Goal: Task Accomplishment & Management: Complete application form

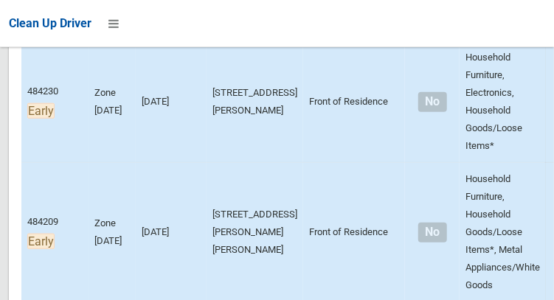
scroll to position [320, 0]
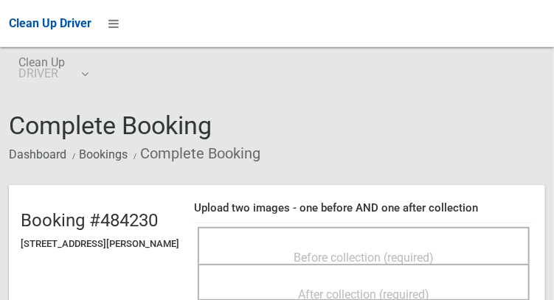
click at [345, 251] on span "Before collection (required)" at bounding box center [364, 258] width 140 height 14
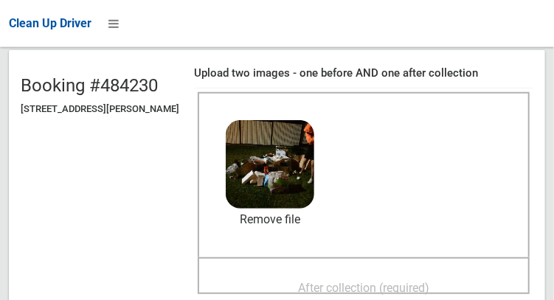
scroll to position [163, 0]
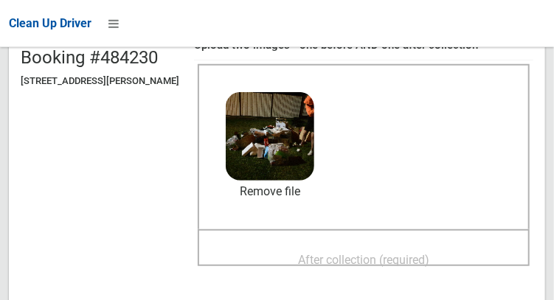
click at [396, 262] on span "After collection (required)" at bounding box center [363, 260] width 131 height 14
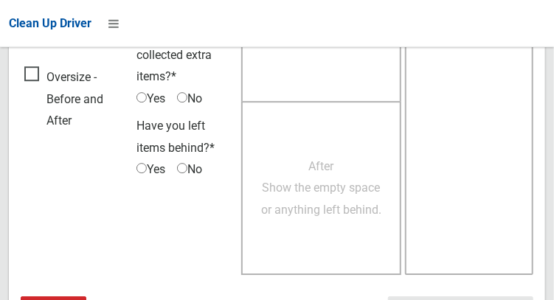
scroll to position [1332, 0]
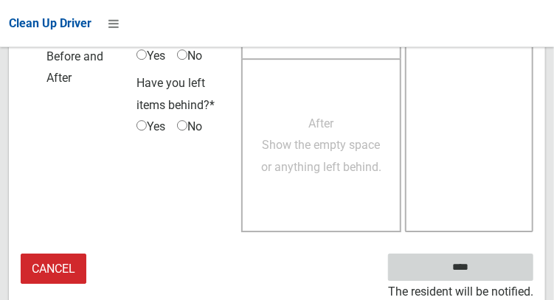
click at [468, 269] on input "****" at bounding box center [460, 267] width 145 height 27
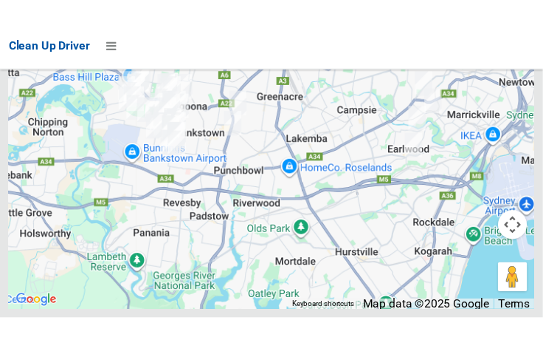
scroll to position [9904, 0]
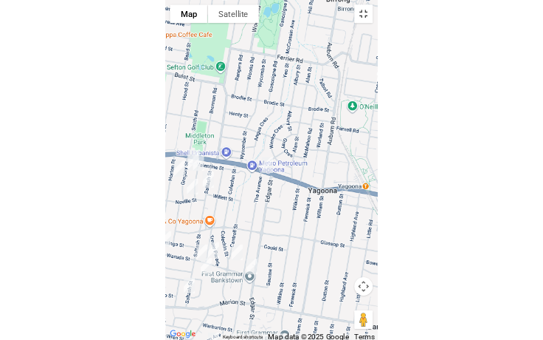
scroll to position [9812, 0]
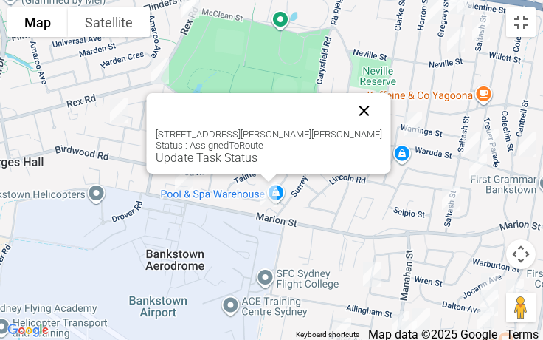
click at [349, 109] on button "Close" at bounding box center [364, 110] width 35 height 35
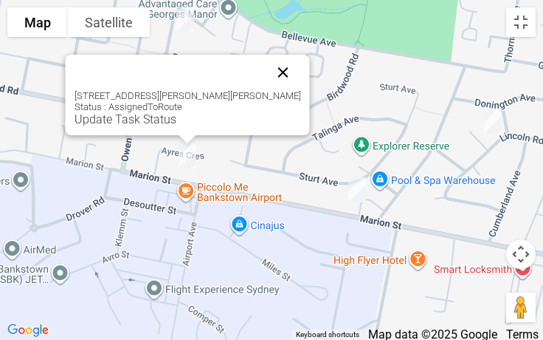
click at [268, 71] on button "Close" at bounding box center [283, 72] width 35 height 35
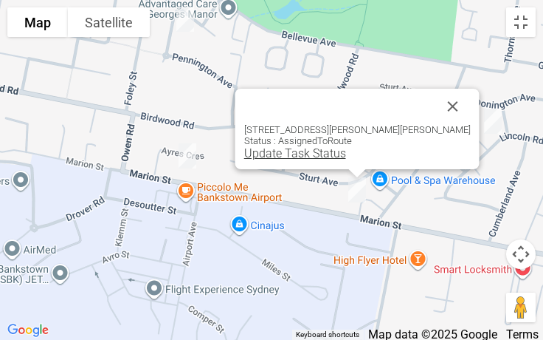
click at [306, 154] on link "Update Task Status" at bounding box center [295, 153] width 102 height 14
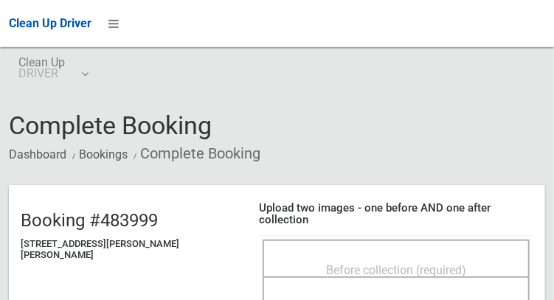
click at [438, 240] on div "Before collection (required)" at bounding box center [396, 258] width 267 height 37
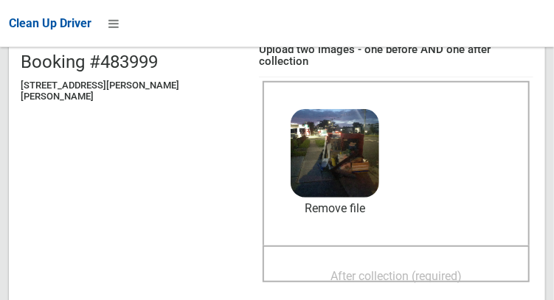
scroll to position [159, 0]
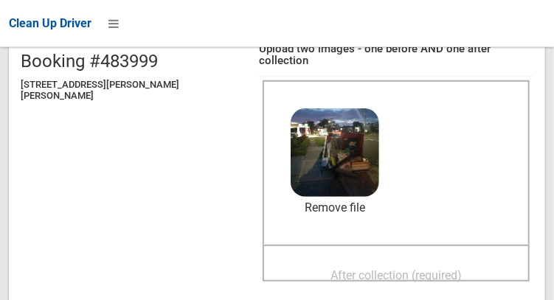
click at [396, 269] on span "After collection (required)" at bounding box center [396, 276] width 131 height 14
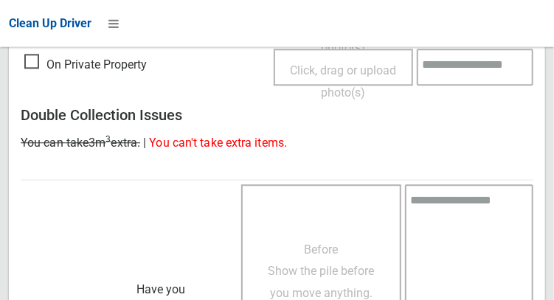
scroll to position [1332, 0]
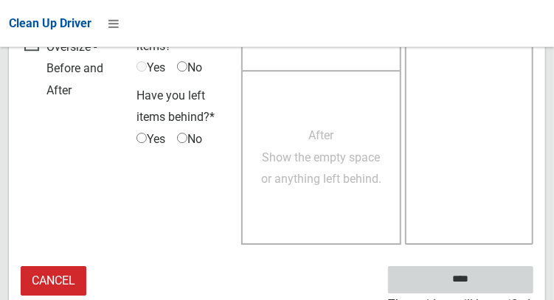
click at [490, 272] on input "****" at bounding box center [460, 279] width 145 height 27
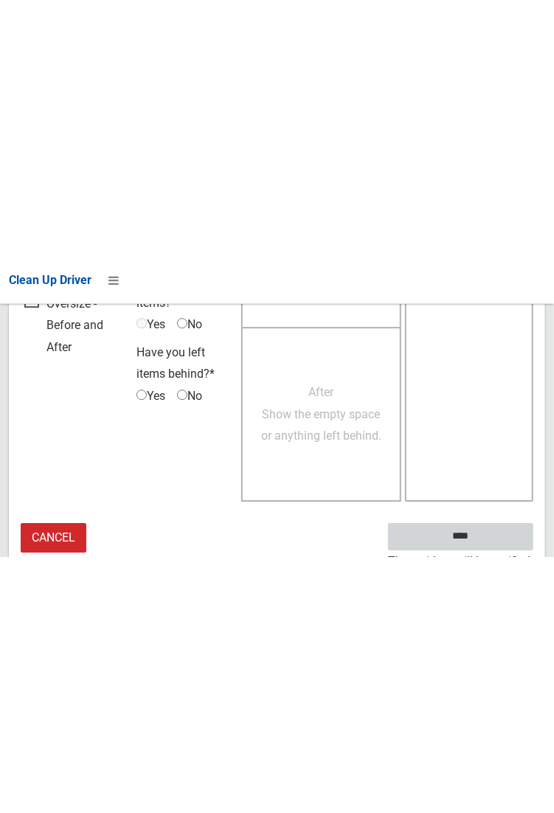
scroll to position [853, 0]
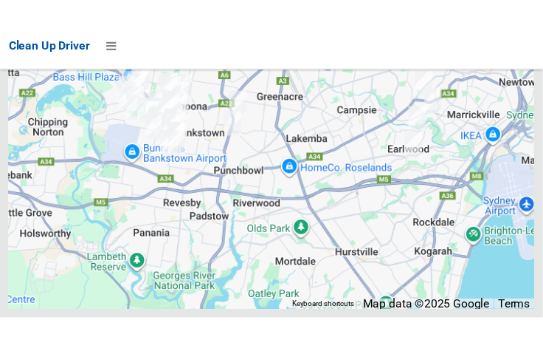
scroll to position [9907, 0]
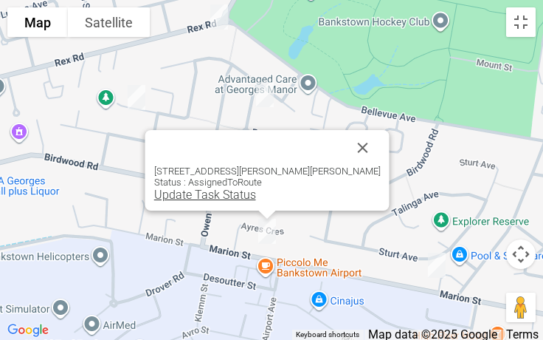
click at [231, 196] on link "Update Task Status" at bounding box center [205, 194] width 102 height 14
click at [223, 200] on link "Update Task Status" at bounding box center [205, 194] width 102 height 14
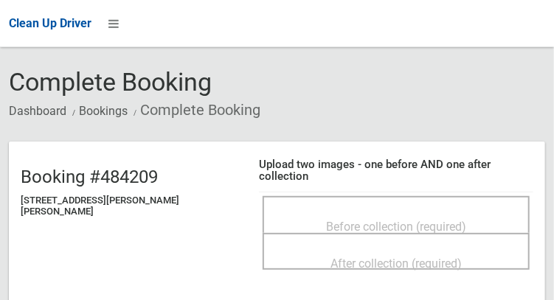
scroll to position [65, 0]
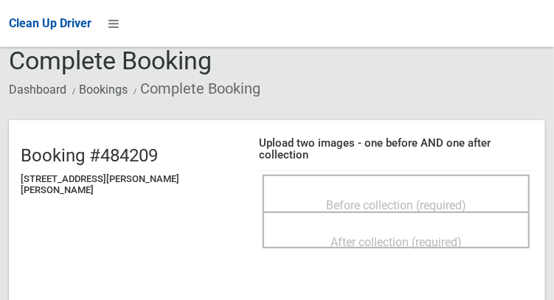
click at [417, 191] on div "Before collection (required)" at bounding box center [396, 204] width 235 height 27
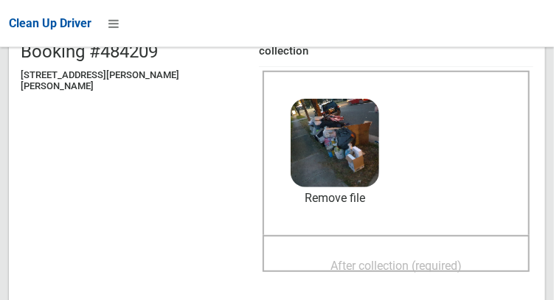
scroll to position [168, 0]
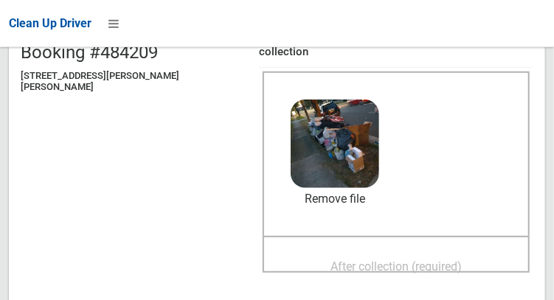
click at [390, 260] on span "After collection (required)" at bounding box center [396, 267] width 131 height 14
click at [419, 260] on span "After collection (required)" at bounding box center [396, 267] width 131 height 14
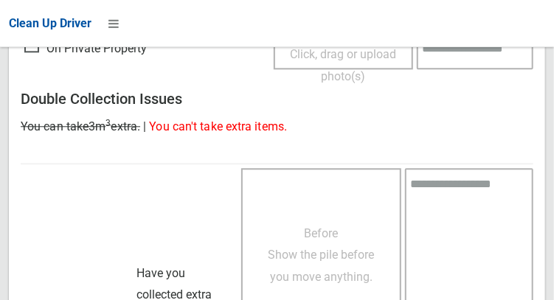
scroll to position [1332, 0]
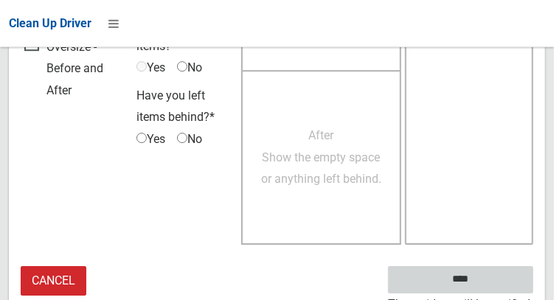
click at [483, 266] on input "****" at bounding box center [460, 279] width 145 height 27
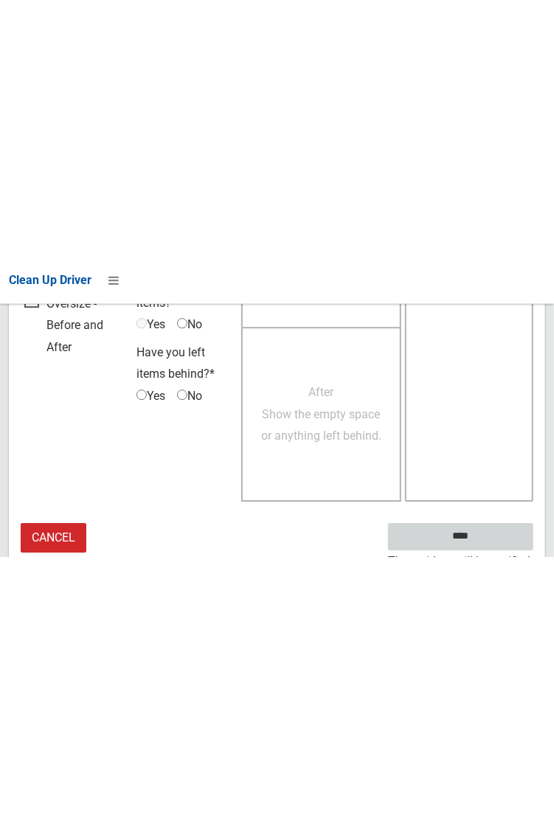
scroll to position [853, 0]
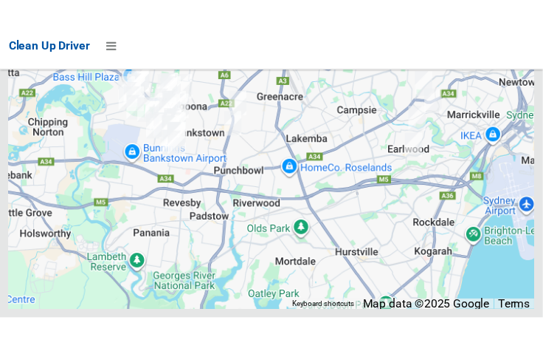
scroll to position [9924, 0]
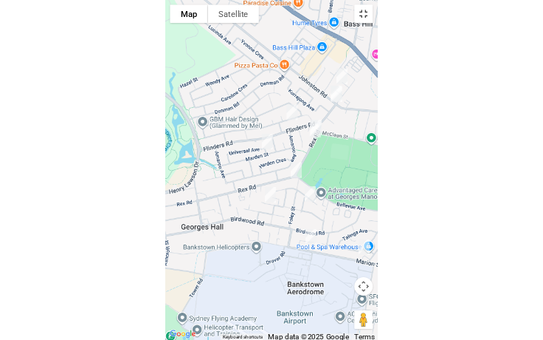
scroll to position [9812, 0]
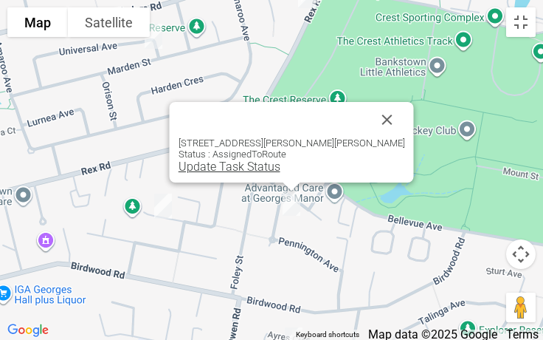
click at [255, 165] on link "Update Task Status" at bounding box center [230, 166] width 102 height 14
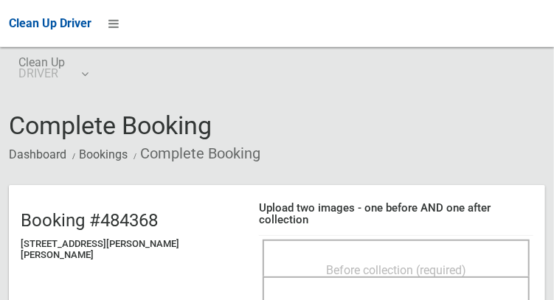
click at [370, 240] on div "Before collection (required)" at bounding box center [396, 258] width 267 height 37
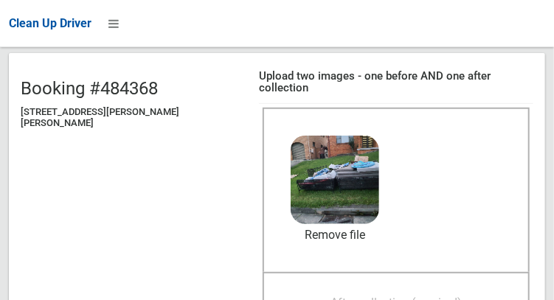
scroll to position [132, 0]
click at [354, 296] on span "After collection (required)" at bounding box center [396, 303] width 131 height 14
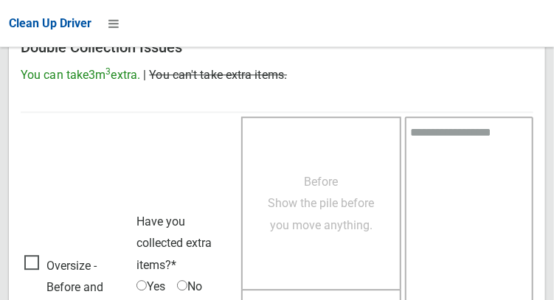
scroll to position [1332, 0]
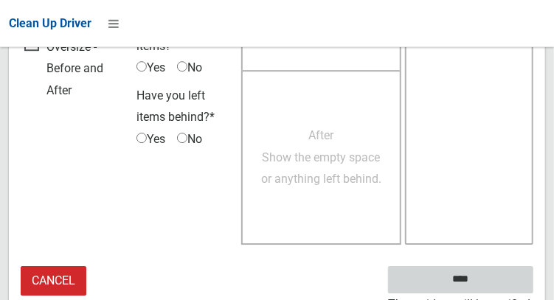
click at [483, 277] on input "****" at bounding box center [460, 279] width 145 height 27
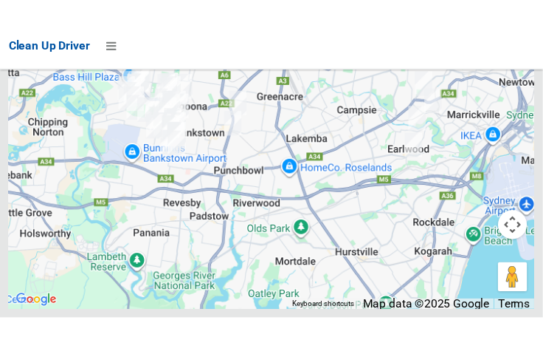
scroll to position [9905, 0]
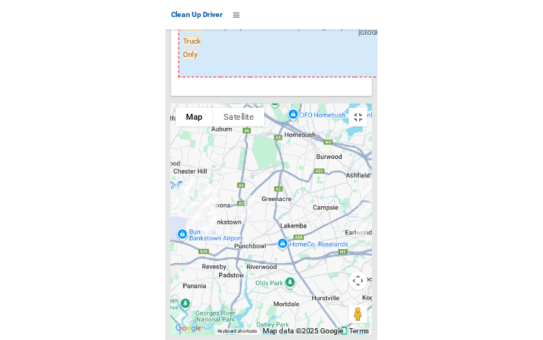
scroll to position [9812, 0]
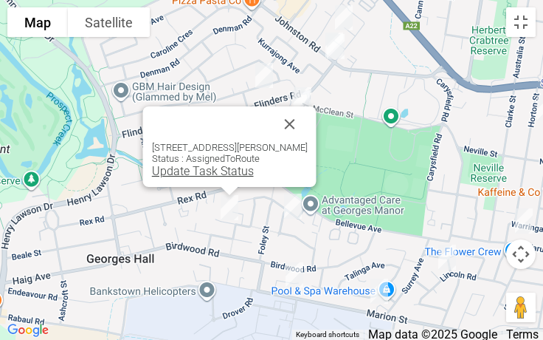
click at [175, 175] on link "Update Task Status" at bounding box center [203, 171] width 102 height 14
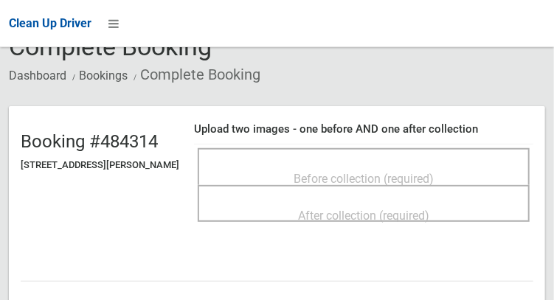
scroll to position [92, 0]
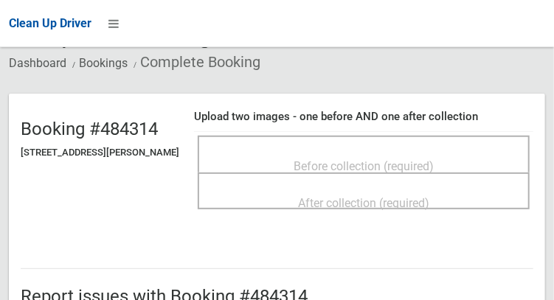
click at [430, 152] on div "Before collection (required)" at bounding box center [364, 165] width 300 height 27
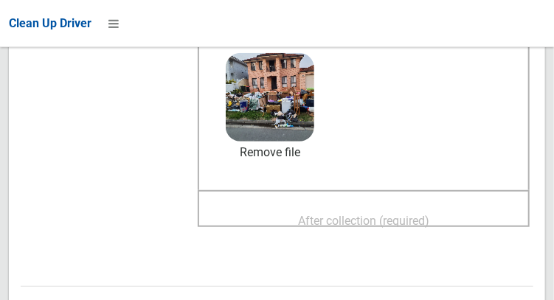
scroll to position [205, 0]
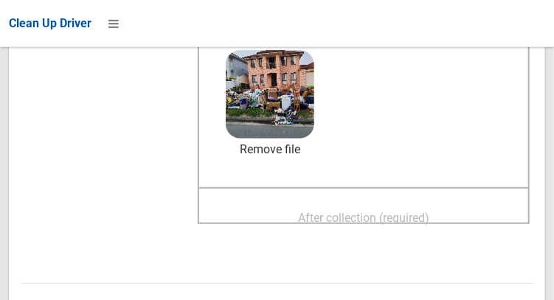
click at [413, 224] on span "After collection (required)" at bounding box center [363, 218] width 131 height 14
click at [303, 219] on div "After collection (required)" at bounding box center [364, 217] width 300 height 27
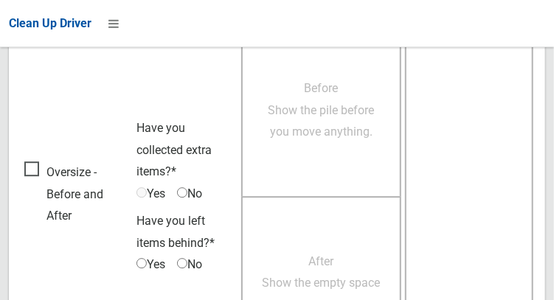
scroll to position [1332, 0]
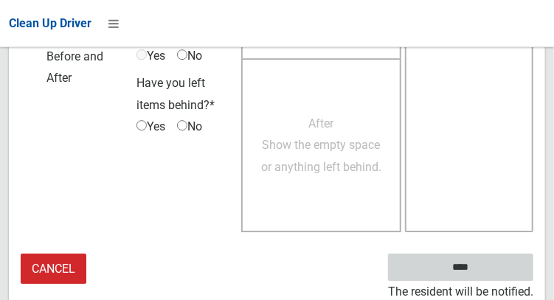
click at [490, 274] on input "****" at bounding box center [460, 267] width 145 height 27
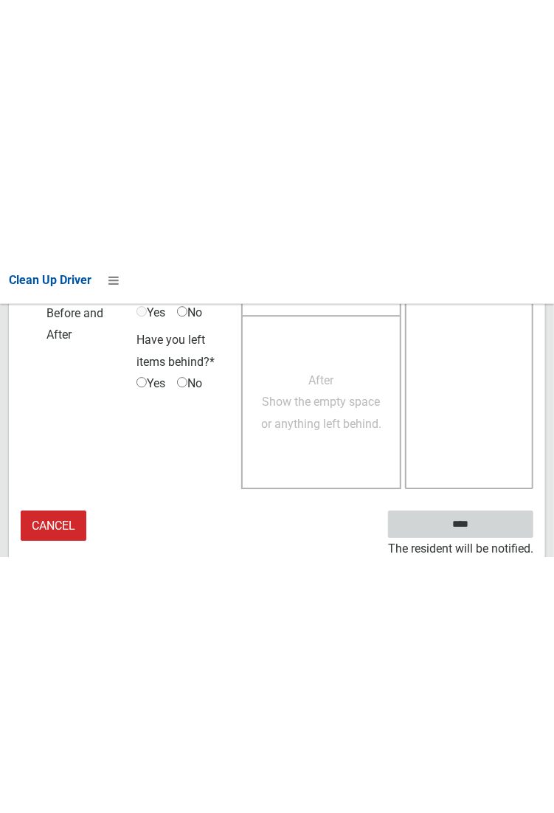
scroll to position [853, 0]
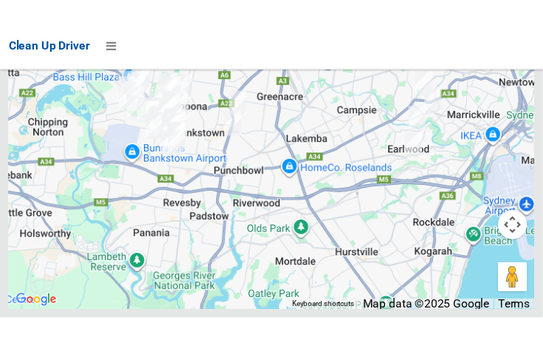
scroll to position [9908, 0]
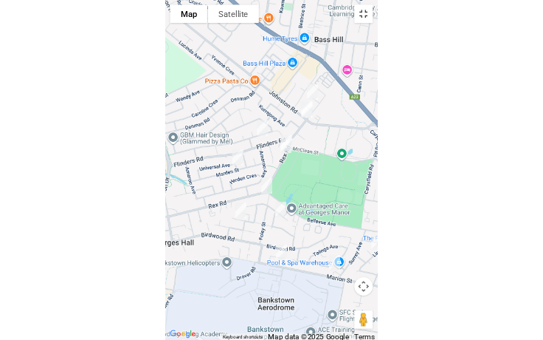
scroll to position [9812, 0]
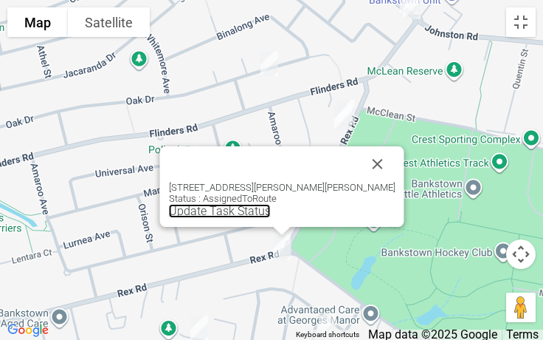
click at [257, 210] on link "Update Task Status" at bounding box center [220, 211] width 102 height 14
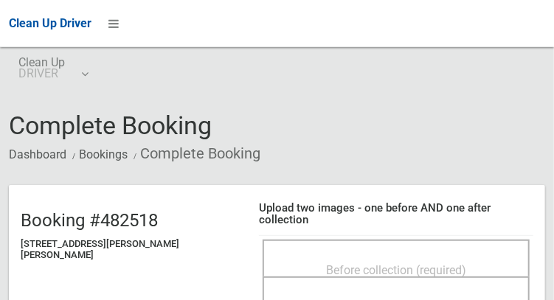
click at [372, 256] on div "Before collection (required)" at bounding box center [396, 269] width 235 height 27
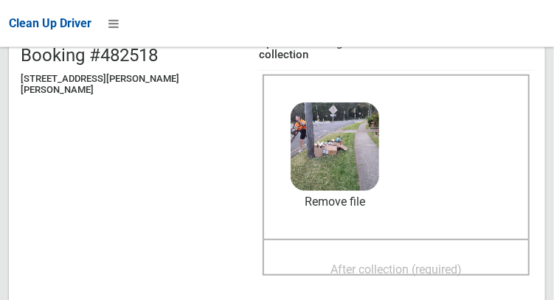
scroll to position [168, 0]
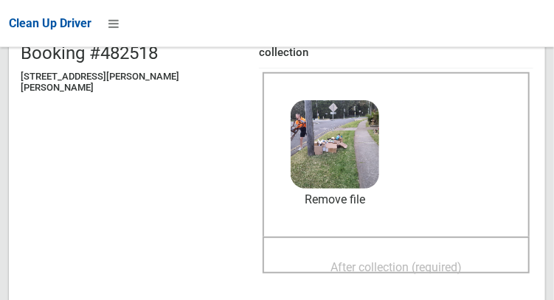
click at [404, 283] on div "Upload two images - one before AND one after collection Before collection (requ…" at bounding box center [396, 161] width 275 height 270
click at [384, 261] on span "After collection (required)" at bounding box center [396, 268] width 131 height 14
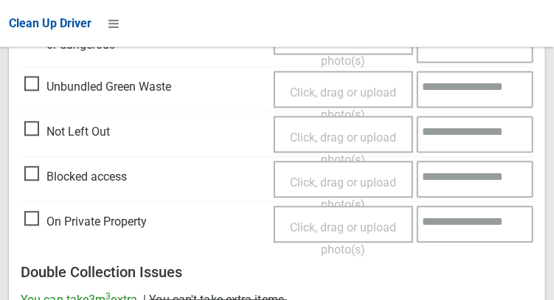
scroll to position [1332, 0]
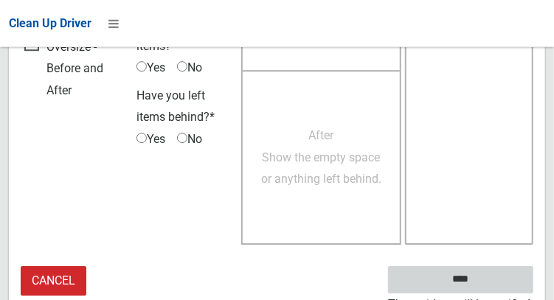
click at [483, 269] on input "****" at bounding box center [460, 279] width 145 height 27
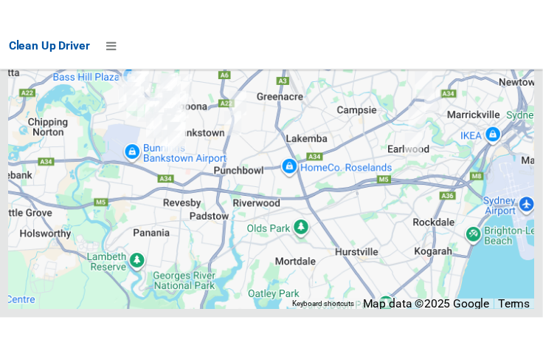
scroll to position [9881, 0]
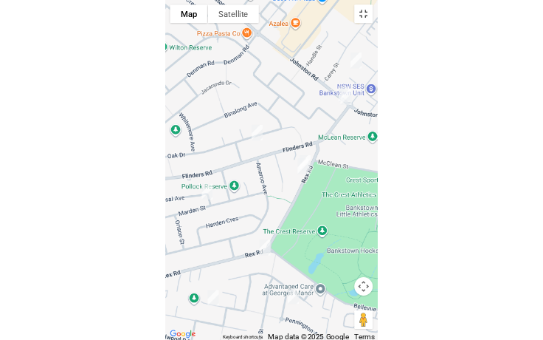
scroll to position [9812, 0]
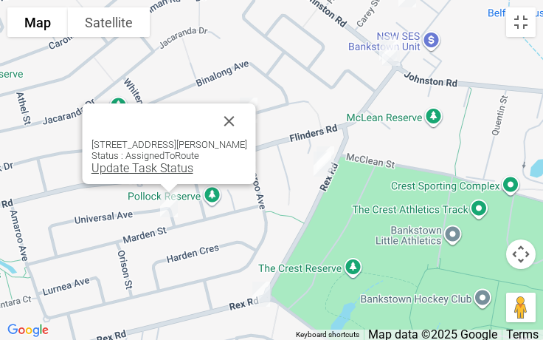
click at [129, 162] on link "Update Task Status" at bounding box center [143, 168] width 102 height 14
click at [131, 165] on link "Update Task Status" at bounding box center [143, 168] width 102 height 14
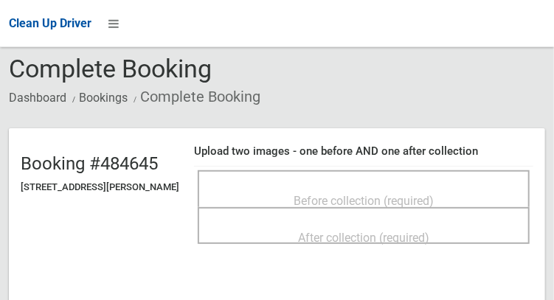
scroll to position [58, 0]
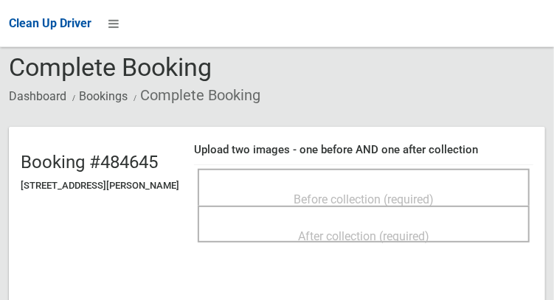
click at [420, 173] on div "Before collection (required)" at bounding box center [364, 187] width 332 height 37
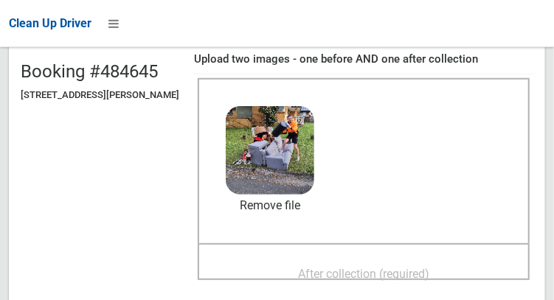
scroll to position [151, 0]
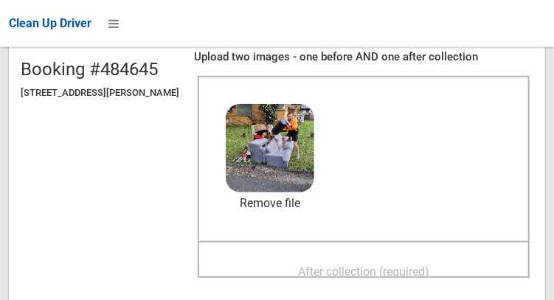
click at [390, 276] on span "After collection (required)" at bounding box center [363, 272] width 131 height 14
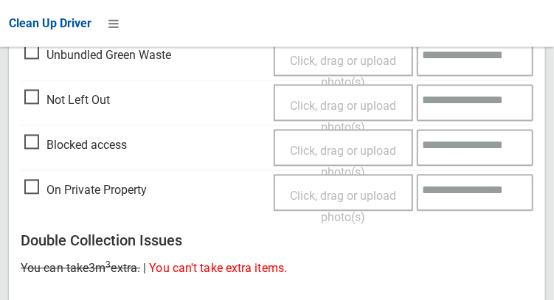
scroll to position [1332, 0]
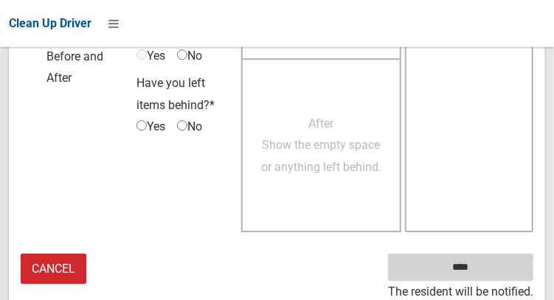
click at [481, 277] on input "****" at bounding box center [460, 267] width 145 height 27
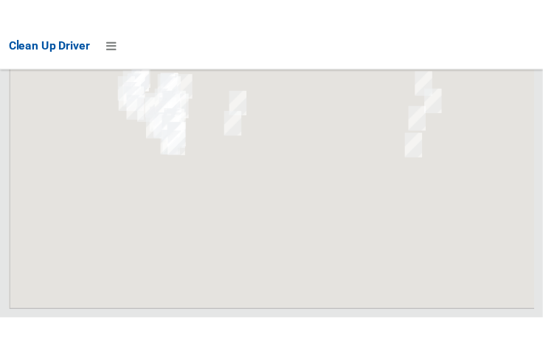
scroll to position [9900, 0]
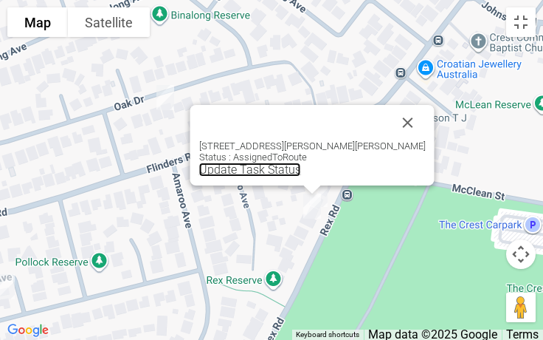
click at [282, 173] on link "Update Task Status" at bounding box center [250, 169] width 102 height 14
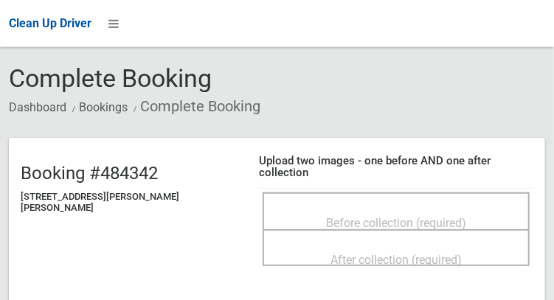
scroll to position [53, 0]
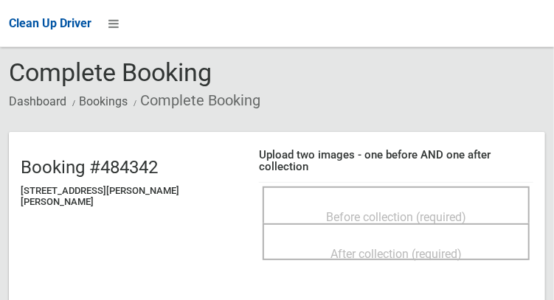
click at [430, 203] on div "Before collection (required)" at bounding box center [396, 216] width 235 height 27
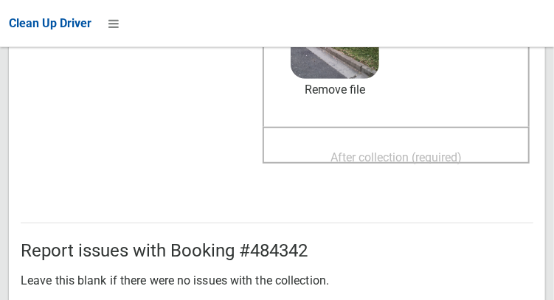
scroll to position [278, 0]
click at [438, 151] on span "After collection (required)" at bounding box center [396, 158] width 131 height 14
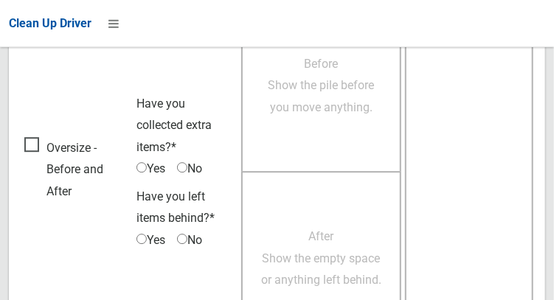
scroll to position [1332, 0]
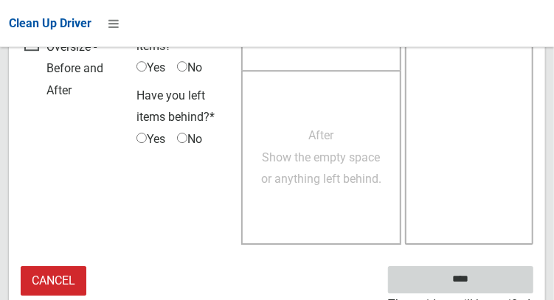
click at [472, 271] on input "****" at bounding box center [460, 279] width 145 height 27
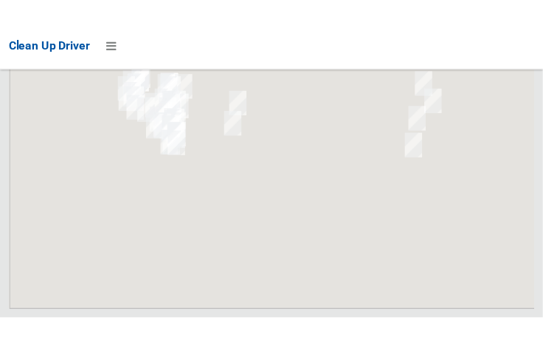
scroll to position [9900, 0]
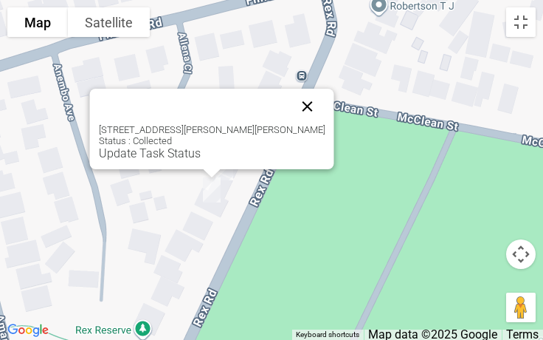
click at [290, 104] on button "Close" at bounding box center [307, 106] width 35 height 35
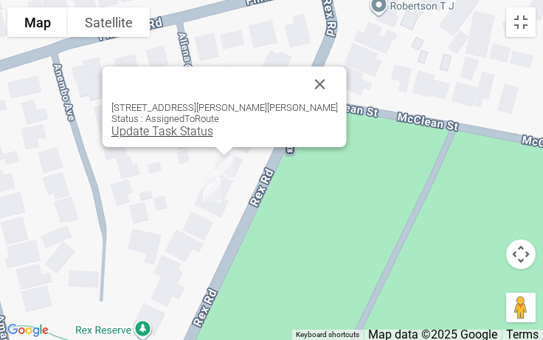
click at [161, 135] on link "Update Task Status" at bounding box center [162, 131] width 102 height 14
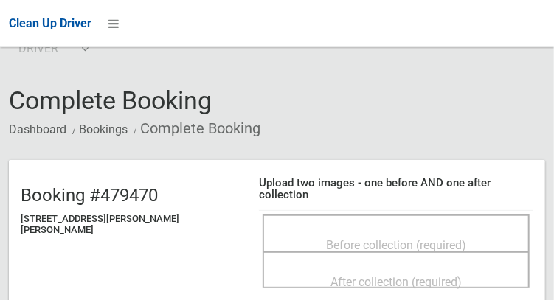
scroll to position [27, 0]
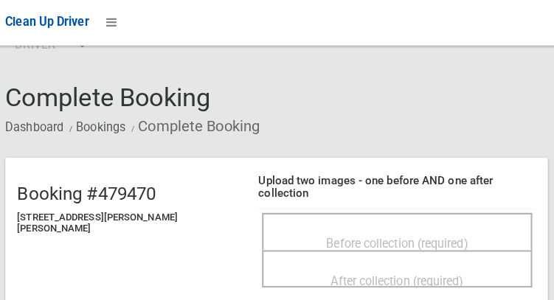
click at [416, 229] on div "Before collection (required)" at bounding box center [396, 242] width 235 height 27
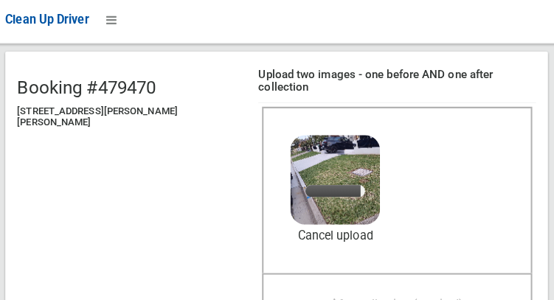
scroll to position [138, 0]
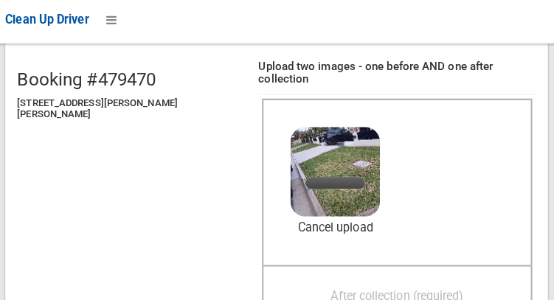
click at [393, 290] on span "After collection (required)" at bounding box center [396, 297] width 131 height 14
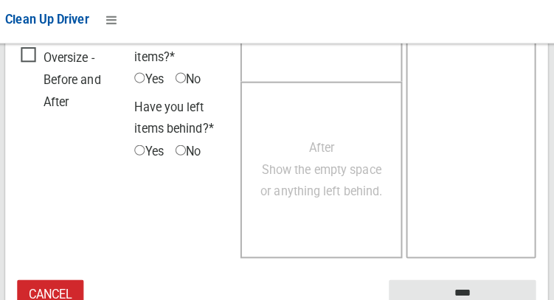
scroll to position [1333, 0]
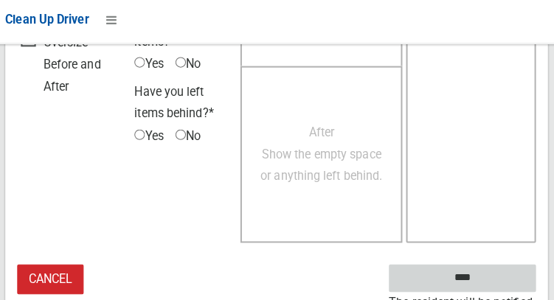
click at [488, 266] on input "****" at bounding box center [460, 279] width 145 height 27
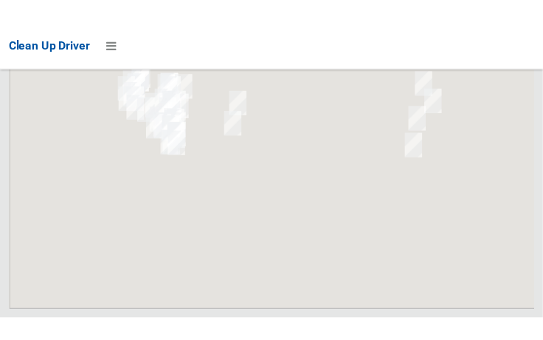
scroll to position [9853, 0]
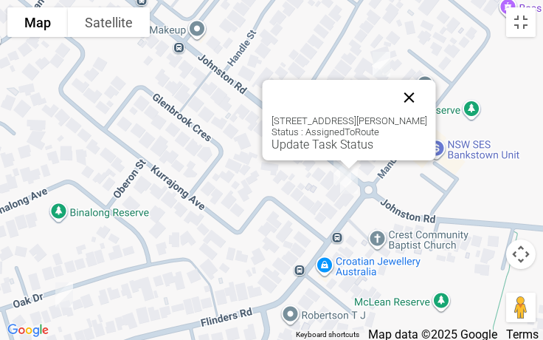
click at [416, 105] on button "Close" at bounding box center [409, 97] width 35 height 35
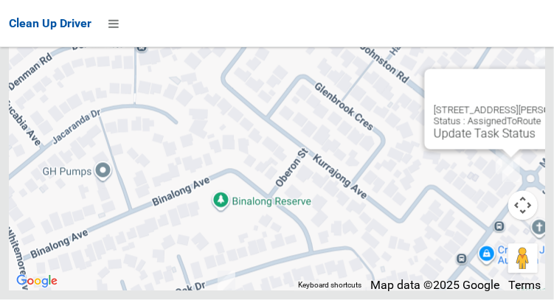
scroll to position [10023, 0]
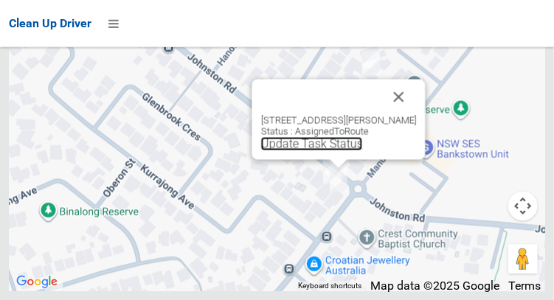
click at [312, 151] on link "Update Task Status" at bounding box center [312, 144] width 102 height 14
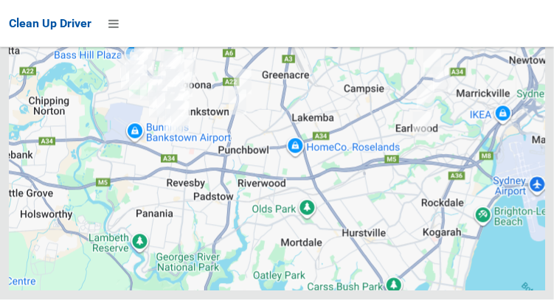
scroll to position [10023, 0]
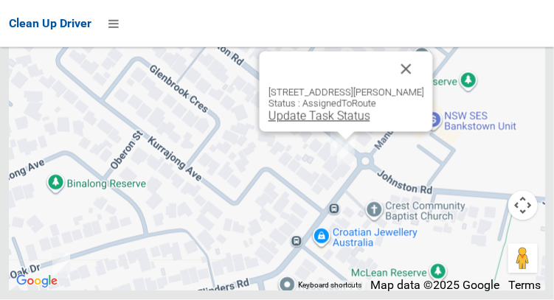
click at [309, 123] on link "Update Task Status" at bounding box center [319, 116] width 102 height 14
click at [312, 123] on link "Update Task Status" at bounding box center [319, 116] width 102 height 14
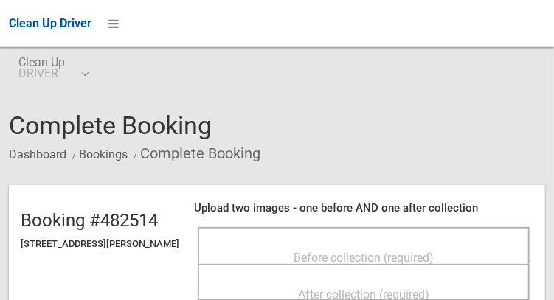
click at [435, 244] on div "Before collection (required)" at bounding box center [364, 257] width 300 height 27
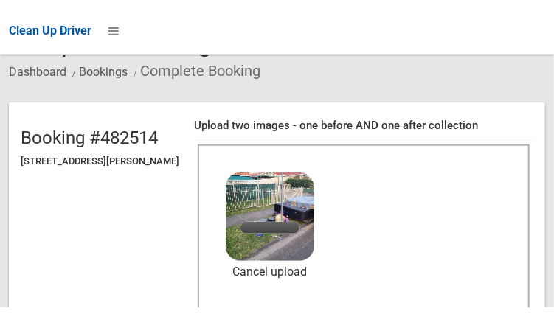
scroll to position [100, 0]
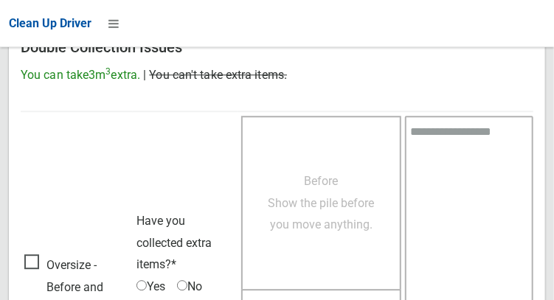
scroll to position [1332, 0]
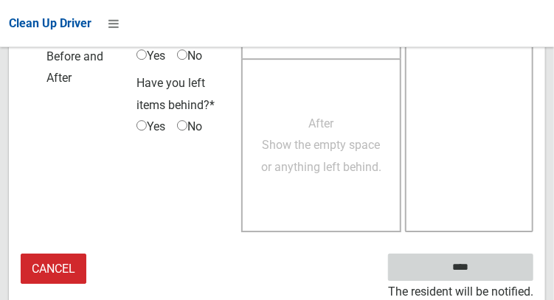
click at [483, 277] on input "****" at bounding box center [460, 267] width 145 height 27
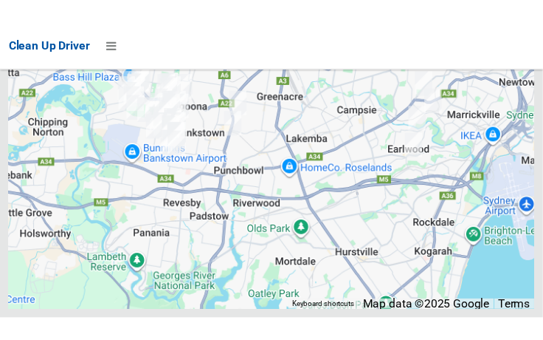
scroll to position [9937, 0]
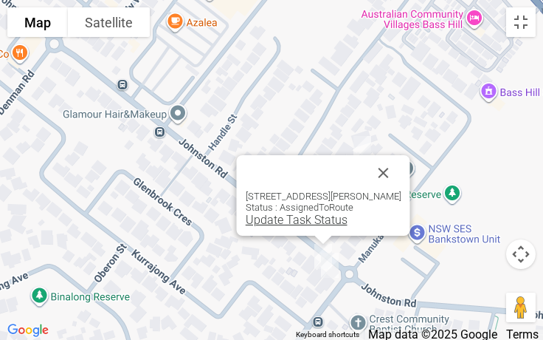
click at [282, 220] on link "Update Task Status" at bounding box center [297, 220] width 102 height 14
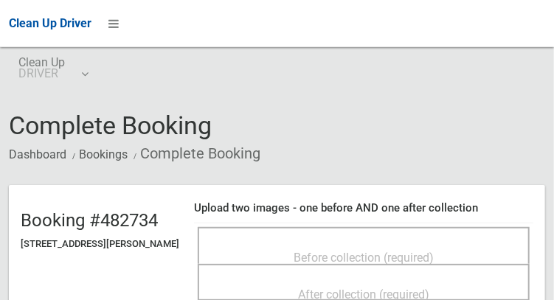
click at [375, 244] on div "Before collection (required)" at bounding box center [364, 257] width 300 height 27
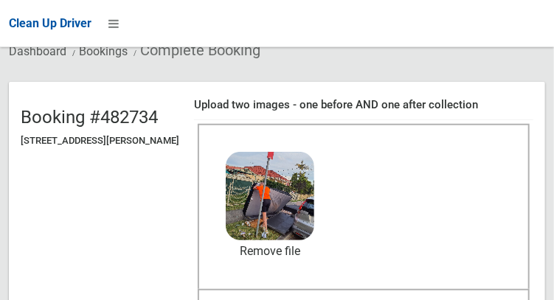
scroll to position [104, 0]
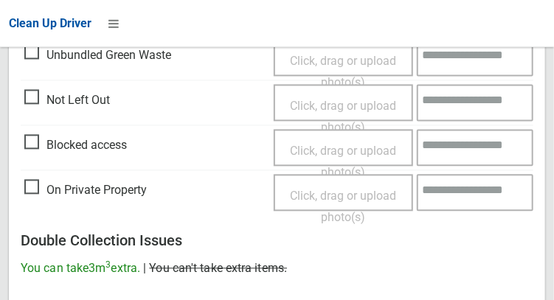
scroll to position [1332, 0]
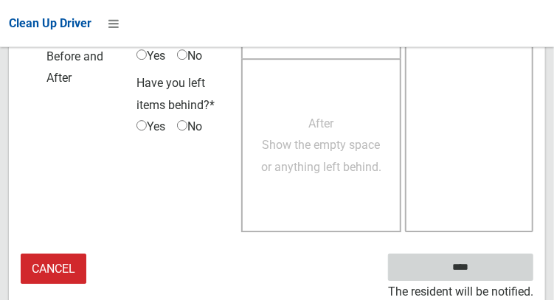
click at [488, 271] on input "****" at bounding box center [460, 267] width 145 height 27
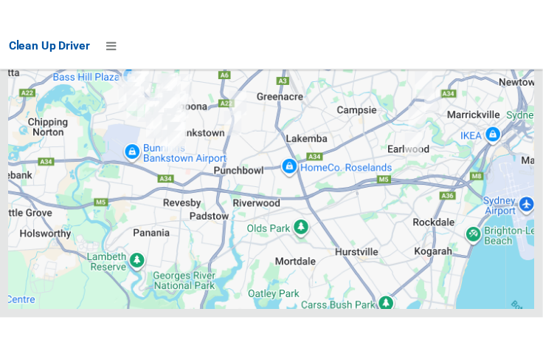
scroll to position [9894, 0]
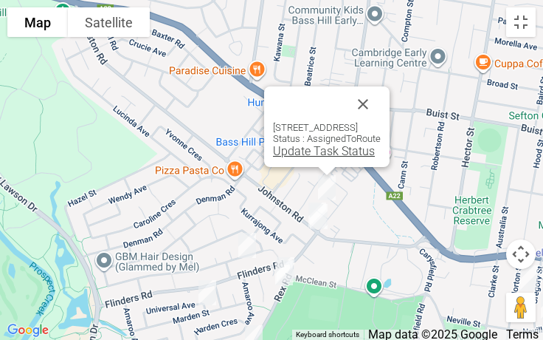
click at [287, 151] on link "Update Task Status" at bounding box center [324, 151] width 102 height 14
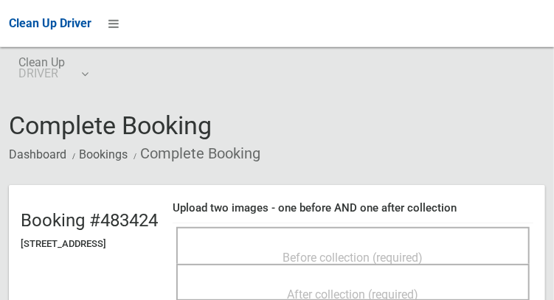
click at [300, 244] on div "Before collection (required)" at bounding box center [353, 257] width 321 height 27
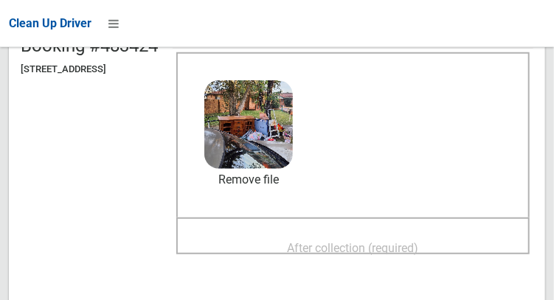
scroll to position [176, 0]
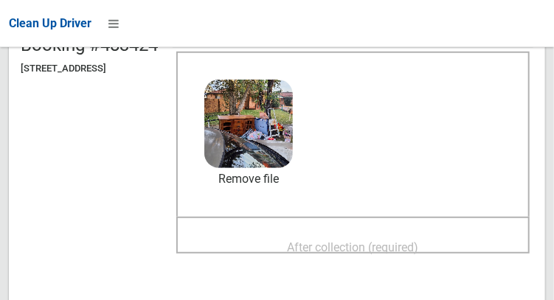
click at [398, 241] on span "After collection (required)" at bounding box center [353, 248] width 131 height 14
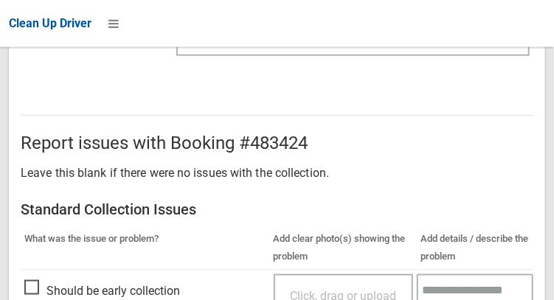
scroll to position [1332, 0]
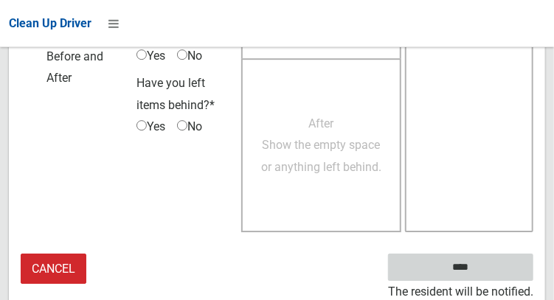
click at [488, 273] on input "****" at bounding box center [460, 267] width 145 height 27
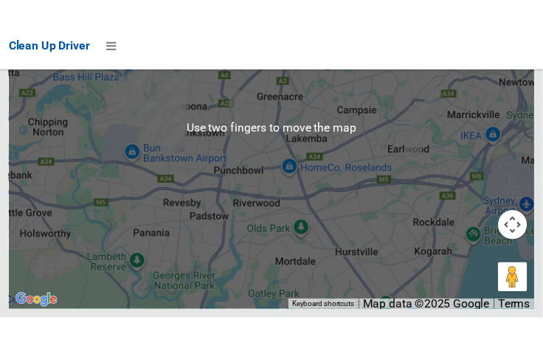
scroll to position [9904, 0]
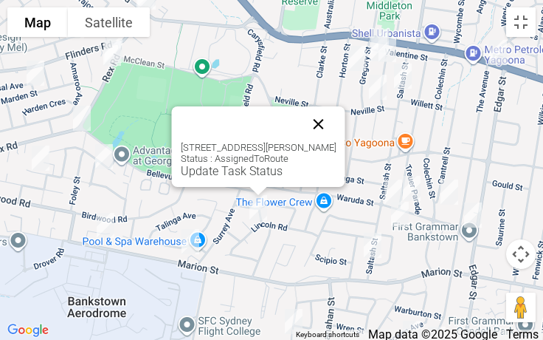
click at [335, 118] on button "Close" at bounding box center [318, 123] width 35 height 35
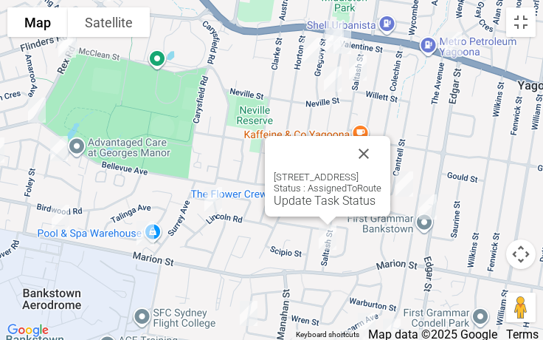
click at [346, 153] on div at bounding box center [310, 153] width 72 height 35
click at [382, 155] on button "Close" at bounding box center [363, 153] width 35 height 35
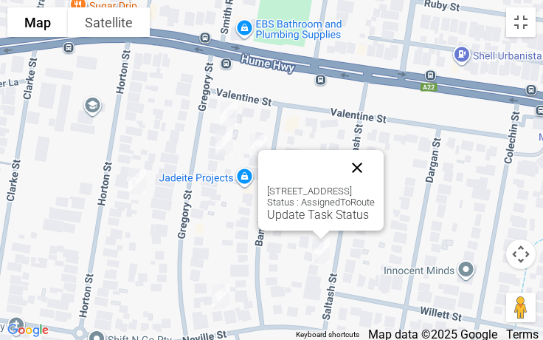
click at [375, 154] on button "Close" at bounding box center [357, 167] width 35 height 35
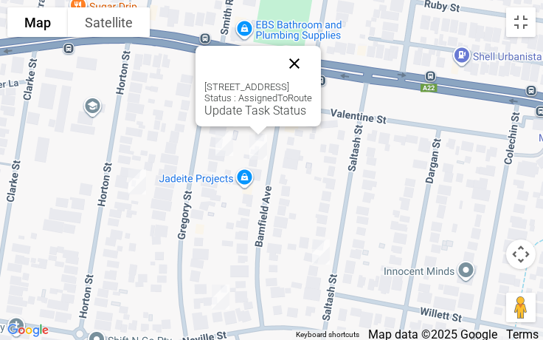
click at [312, 71] on button "Close" at bounding box center [294, 63] width 35 height 35
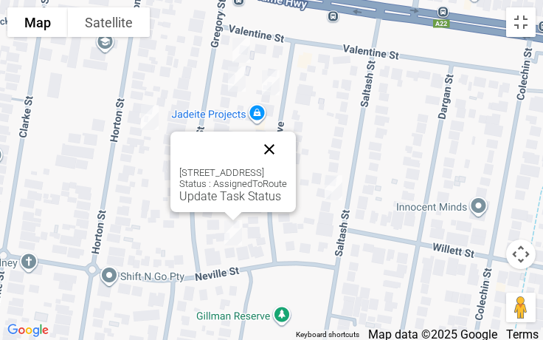
click at [287, 149] on button "Close" at bounding box center [269, 148] width 35 height 35
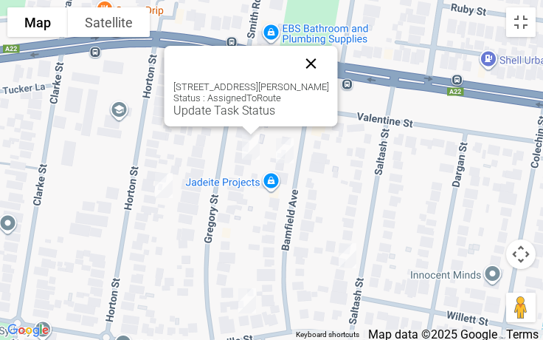
click at [320, 73] on button "Close" at bounding box center [311, 63] width 35 height 35
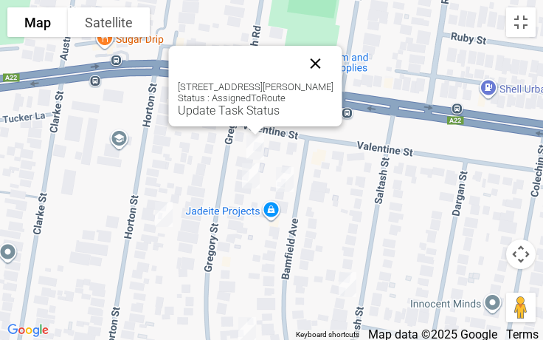
click at [303, 49] on button "Close" at bounding box center [315, 63] width 35 height 35
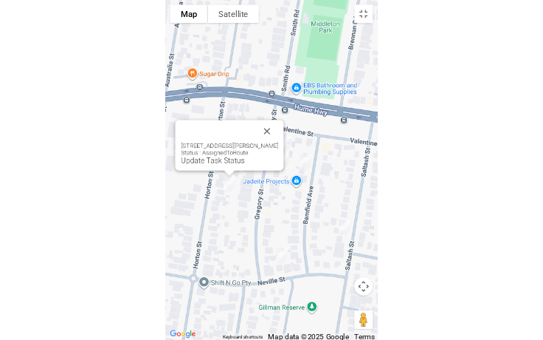
scroll to position [9812, 0]
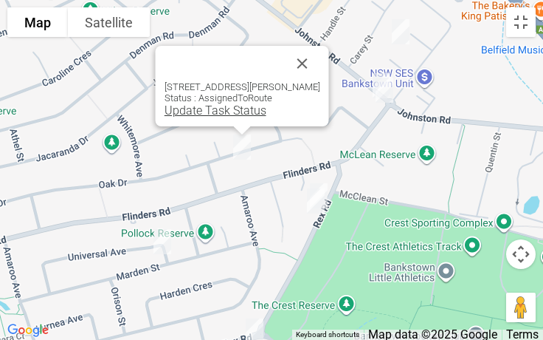
click at [215, 113] on link "Update Task Status" at bounding box center [216, 110] width 102 height 14
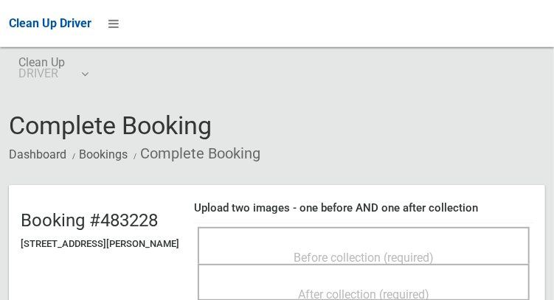
click at [418, 251] on span "Before collection (required)" at bounding box center [364, 258] width 140 height 14
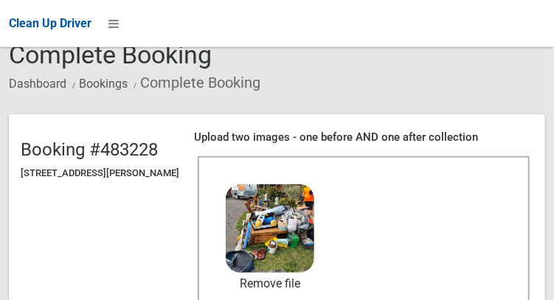
scroll to position [131, 0]
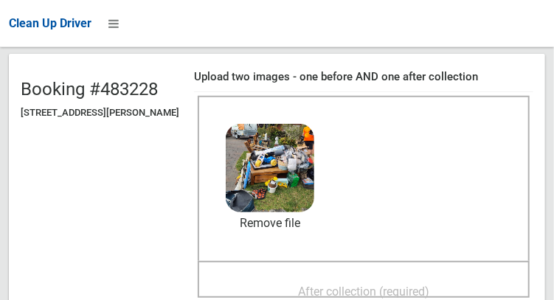
click at [388, 289] on span "After collection (required)" at bounding box center [363, 292] width 131 height 14
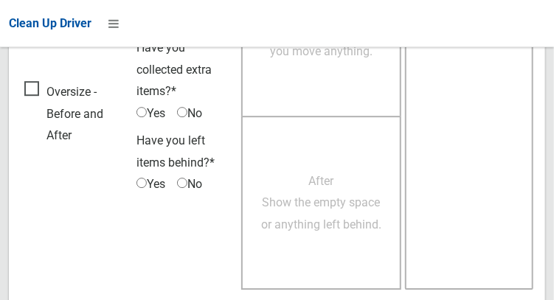
scroll to position [1332, 0]
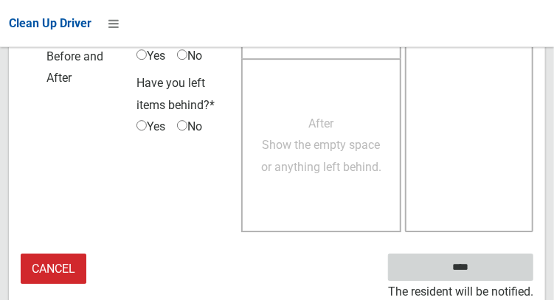
click at [466, 264] on input "****" at bounding box center [460, 267] width 145 height 27
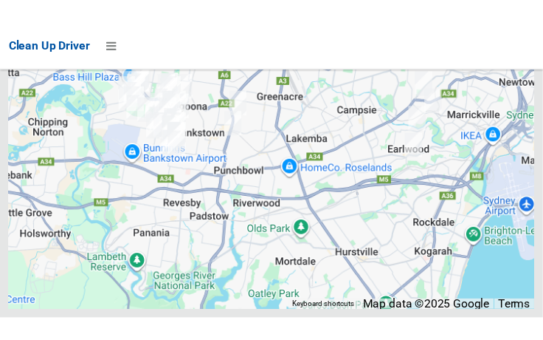
scroll to position [9868, 0]
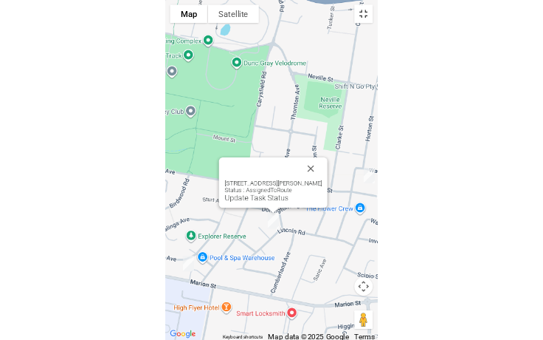
scroll to position [9812, 0]
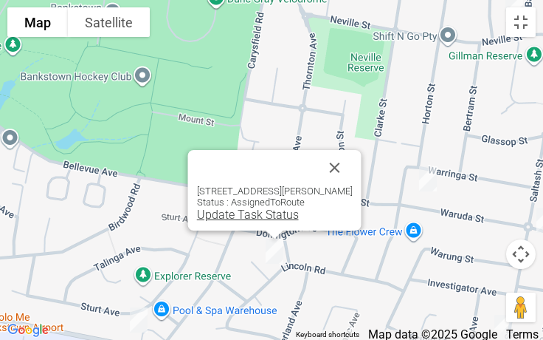
click at [261, 212] on link "Update Task Status" at bounding box center [248, 214] width 102 height 14
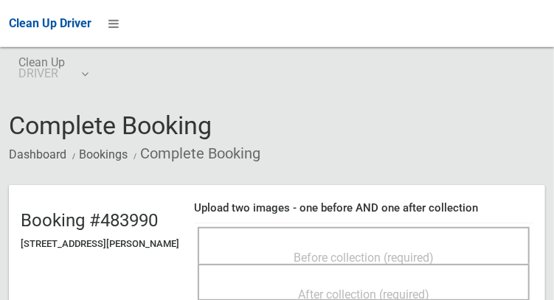
click at [387, 232] on div "Before collection (required)" at bounding box center [364, 245] width 332 height 37
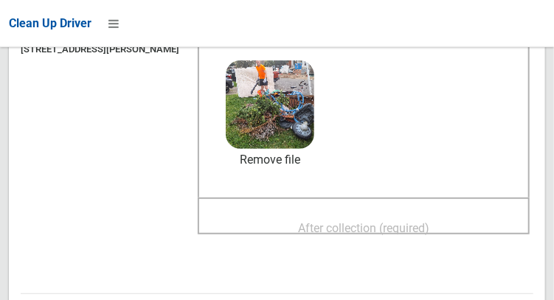
scroll to position [201, 0]
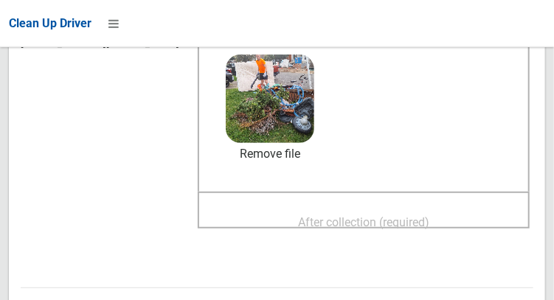
click at [419, 230] on span "After collection (required)" at bounding box center [363, 223] width 131 height 14
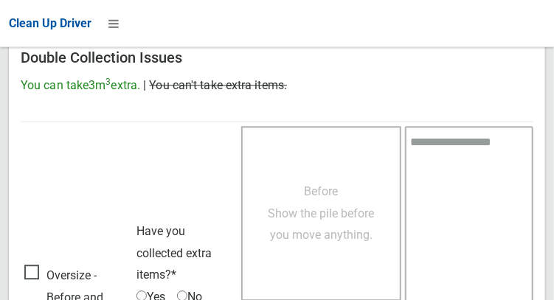
scroll to position [1332, 0]
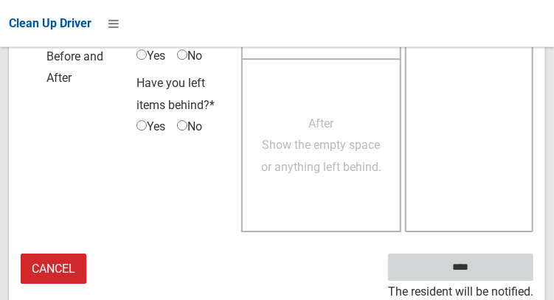
click at [483, 265] on input "****" at bounding box center [460, 267] width 145 height 27
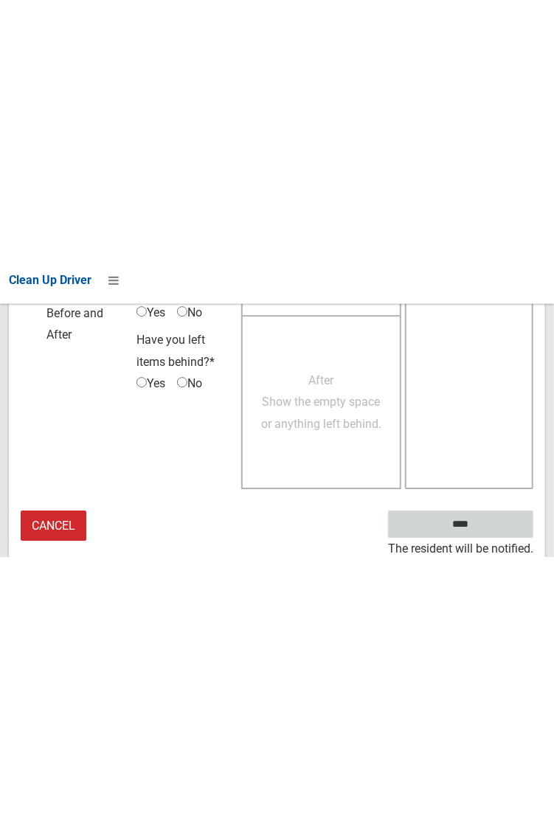
scroll to position [853, 0]
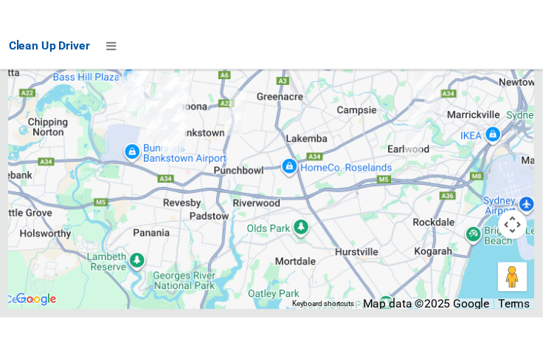
scroll to position [9893, 0]
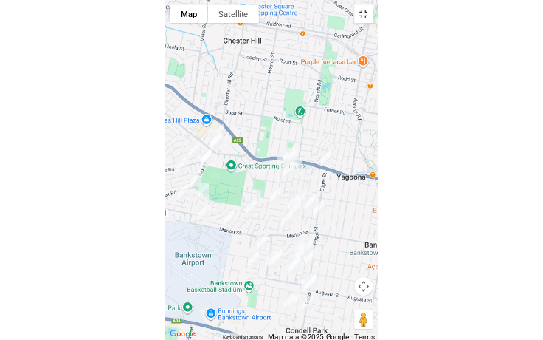
scroll to position [9812, 0]
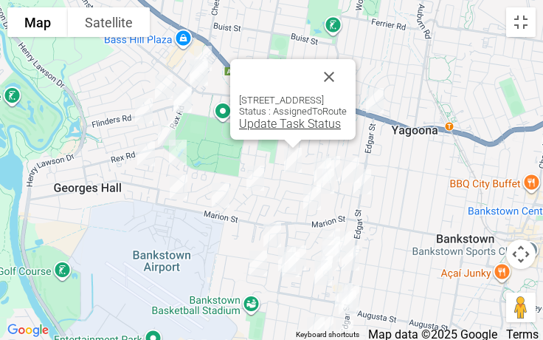
click at [257, 130] on link "Update Task Status" at bounding box center [290, 124] width 102 height 14
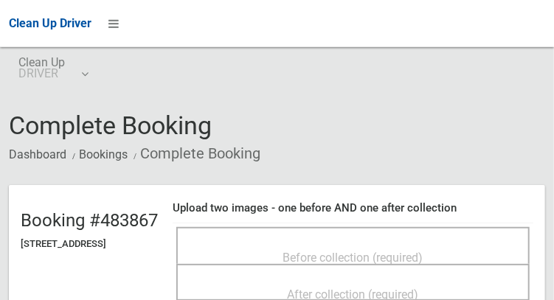
click at [345, 244] on div "Before collection (required)" at bounding box center [353, 257] width 321 height 27
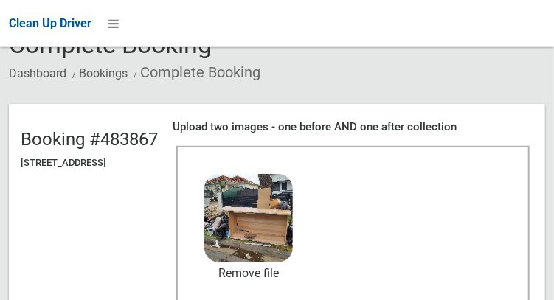
scroll to position [147, 0]
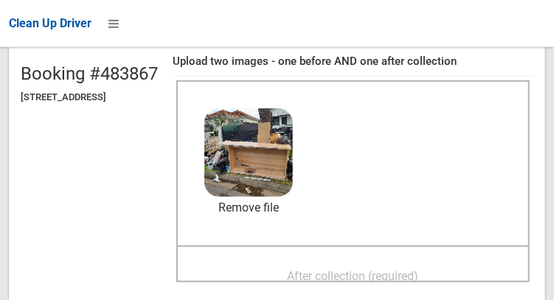
click at [387, 272] on span "After collection (required)" at bounding box center [353, 276] width 131 height 14
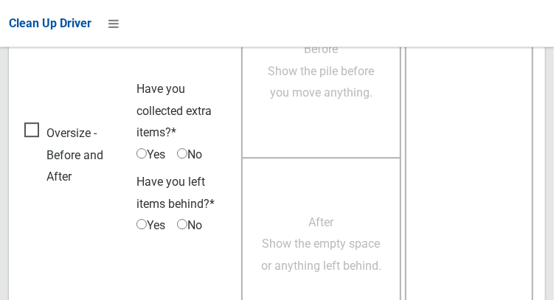
scroll to position [1332, 0]
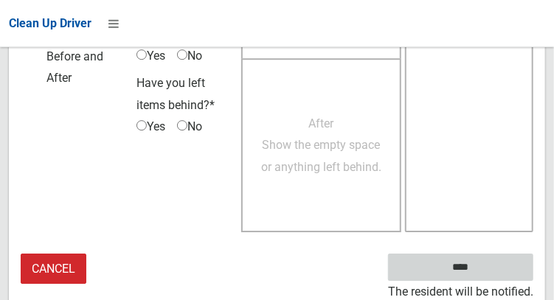
click at [483, 270] on input "****" at bounding box center [460, 267] width 145 height 27
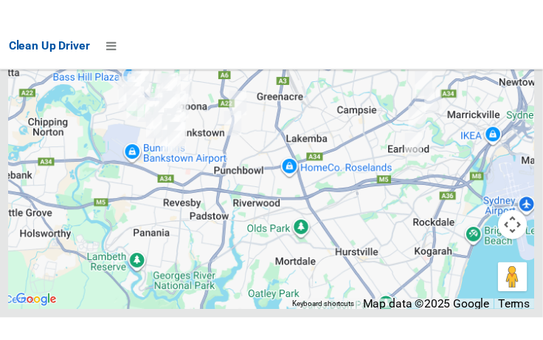
scroll to position [9873, 0]
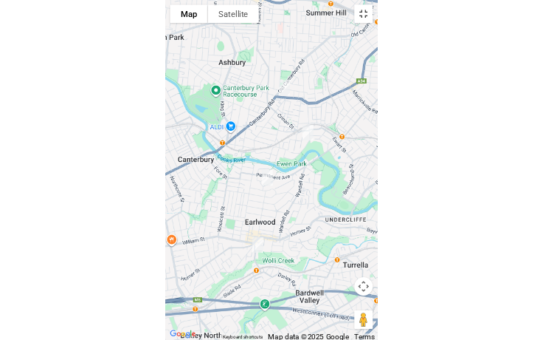
scroll to position [9812, 0]
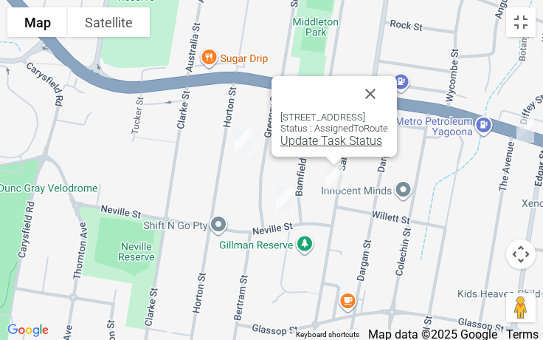
click at [308, 144] on link "Update Task Status" at bounding box center [331, 141] width 102 height 14
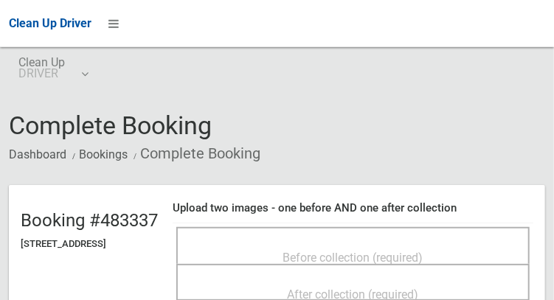
click at [384, 230] on div "Before collection (required)" at bounding box center [353, 245] width 354 height 37
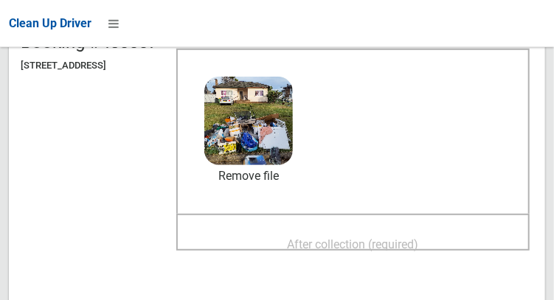
scroll to position [179, 0]
click at [419, 250] on span "After collection (required)" at bounding box center [353, 245] width 131 height 14
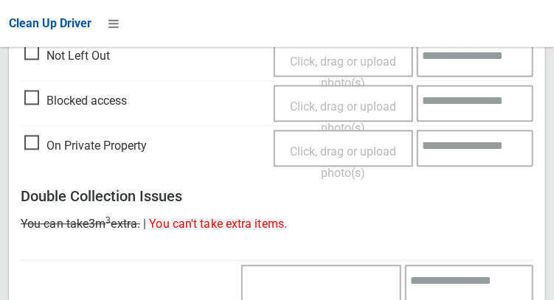
scroll to position [1332, 0]
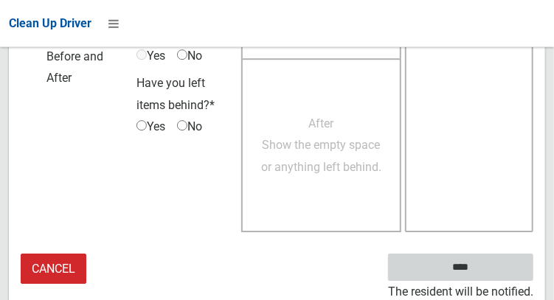
click at [453, 266] on input "****" at bounding box center [460, 267] width 145 height 27
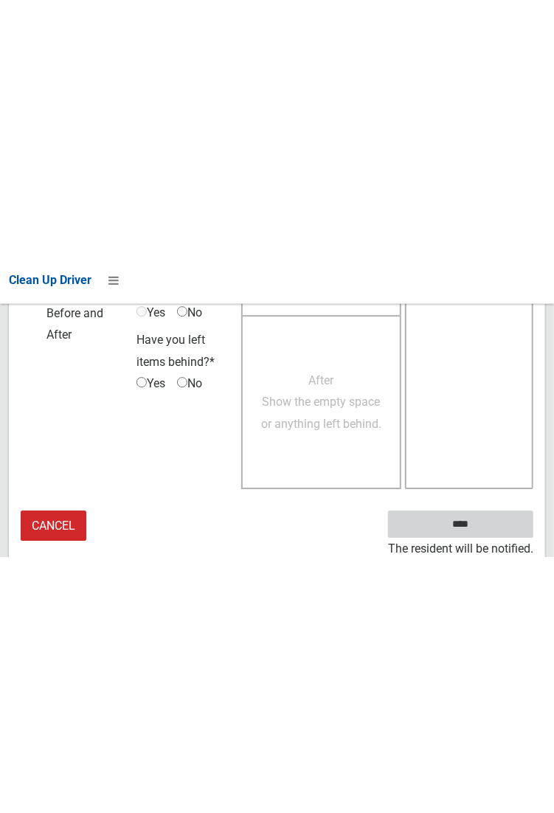
scroll to position [853, 0]
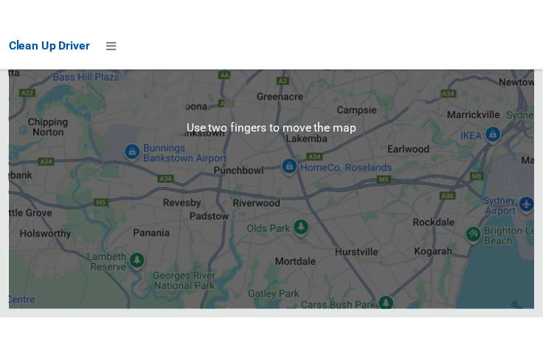
scroll to position [9874, 0]
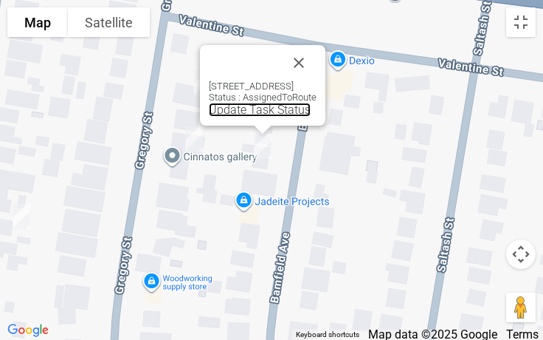
click at [233, 107] on link "Update Task Status" at bounding box center [260, 110] width 102 height 14
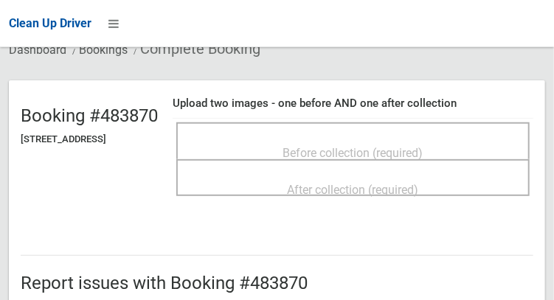
scroll to position [109, 0]
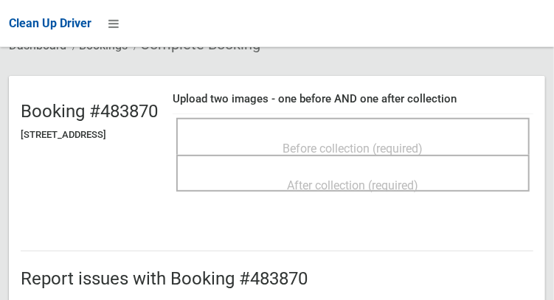
click at [426, 122] on div "Before collection (required)" at bounding box center [353, 136] width 354 height 37
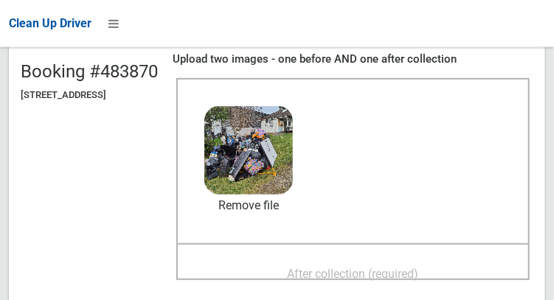
scroll to position [170, 0]
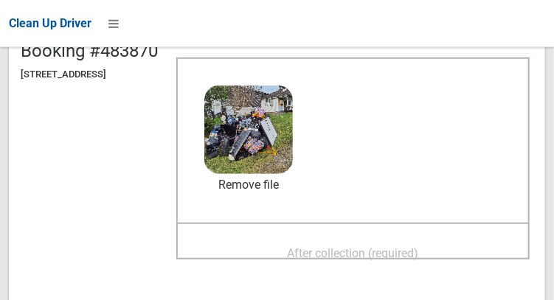
click at [403, 247] on span "After collection (required)" at bounding box center [353, 254] width 131 height 14
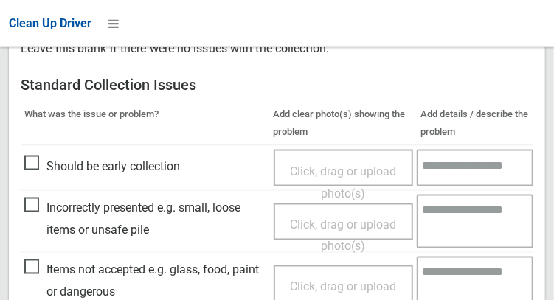
scroll to position [628, 0]
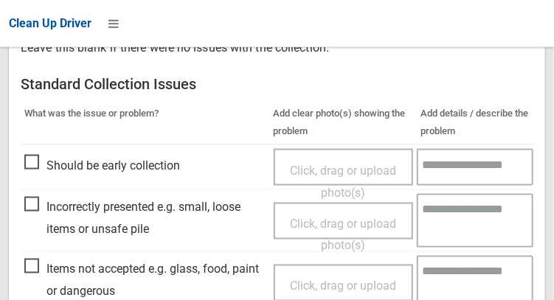
click at [34, 261] on span "Items not accepted e.g. glass, food, paint or dangerous" at bounding box center [145, 281] width 242 height 44
click at [314, 280] on span "Click, drag or upload photo(s)" at bounding box center [343, 298] width 106 height 36
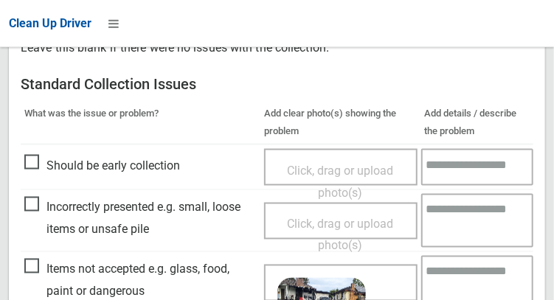
scroll to position [709, 0]
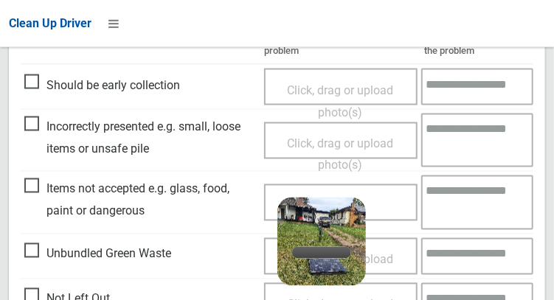
click at [473, 207] on textarea at bounding box center [477, 202] width 112 height 54
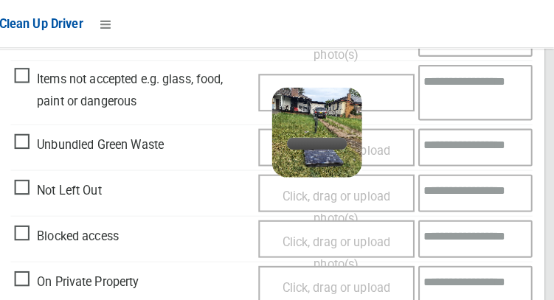
scroll to position [819, 0]
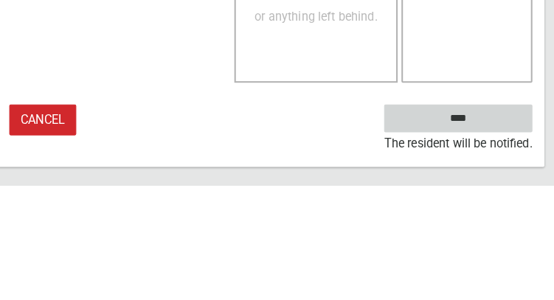
type textarea "*****"
click at [495, 237] on input "****" at bounding box center [460, 234] width 145 height 27
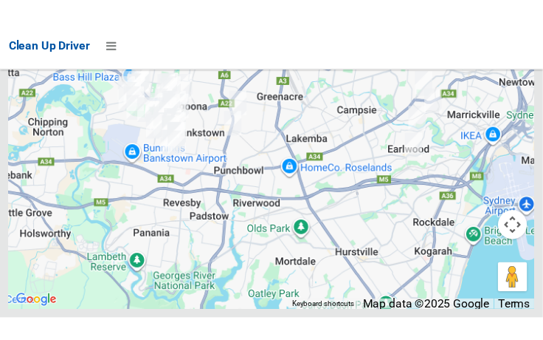
scroll to position [9938, 0]
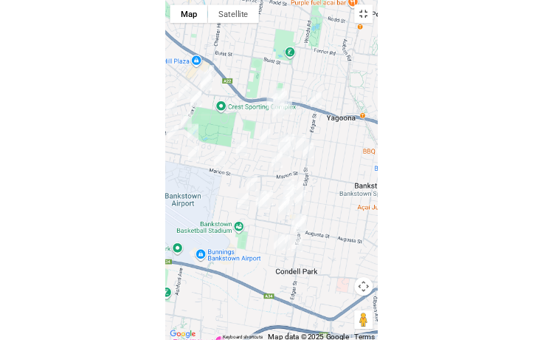
scroll to position [9812, 0]
